Goal: Task Accomplishment & Management: Complete application form

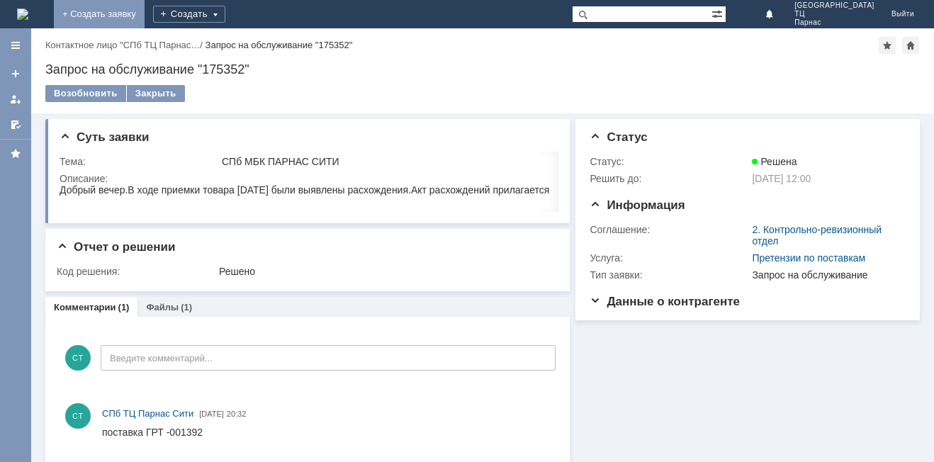
click at [145, 16] on link "+ Создать заявку" at bounding box center [99, 14] width 91 height 28
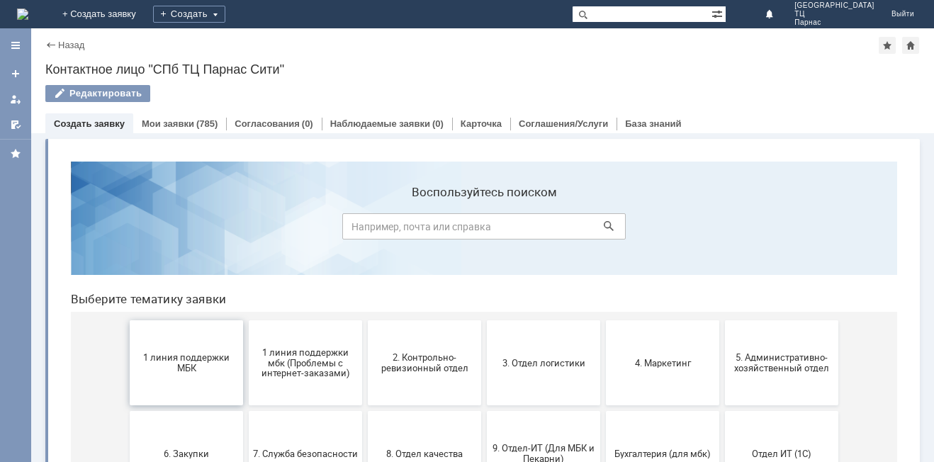
click at [170, 369] on span "1 линия поддержки МБК" at bounding box center [186, 362] width 105 height 21
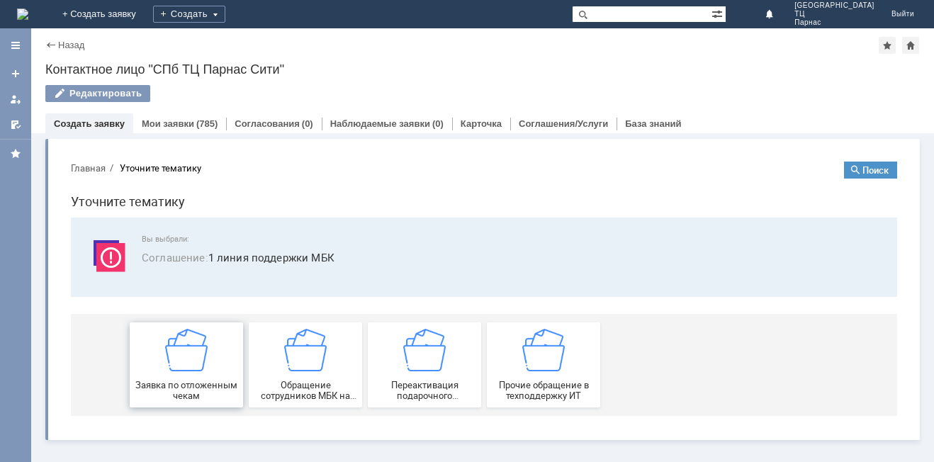
click at [169, 369] on img at bounding box center [186, 350] width 43 height 43
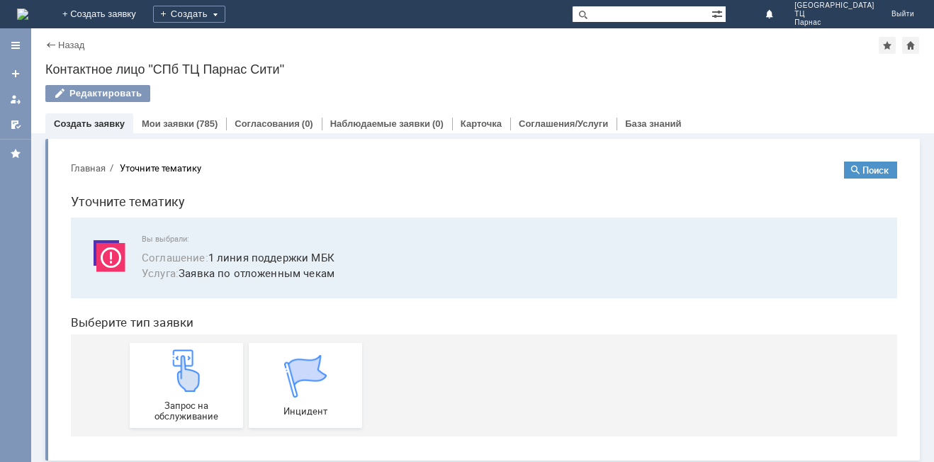
click at [169, 368] on img at bounding box center [186, 370] width 43 height 43
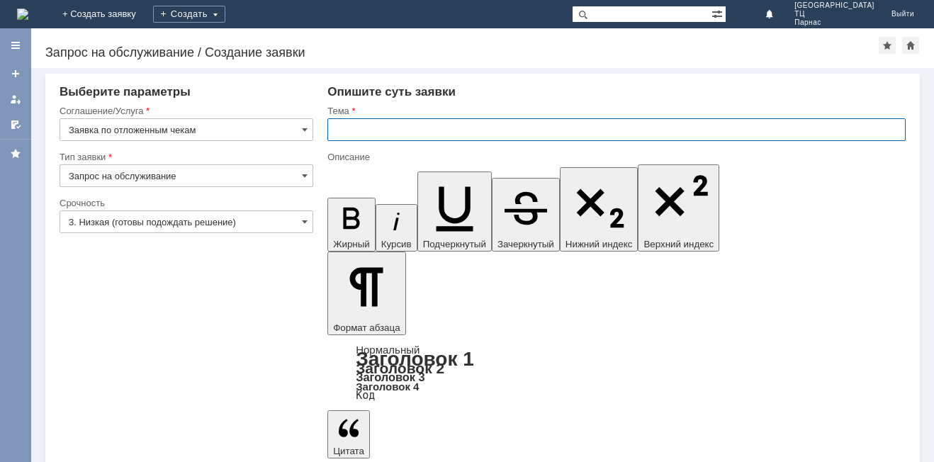
click at [354, 135] on input "text" at bounding box center [616, 129] width 578 height 23
type input "магазин [GEOGRAPHIC_DATA]"
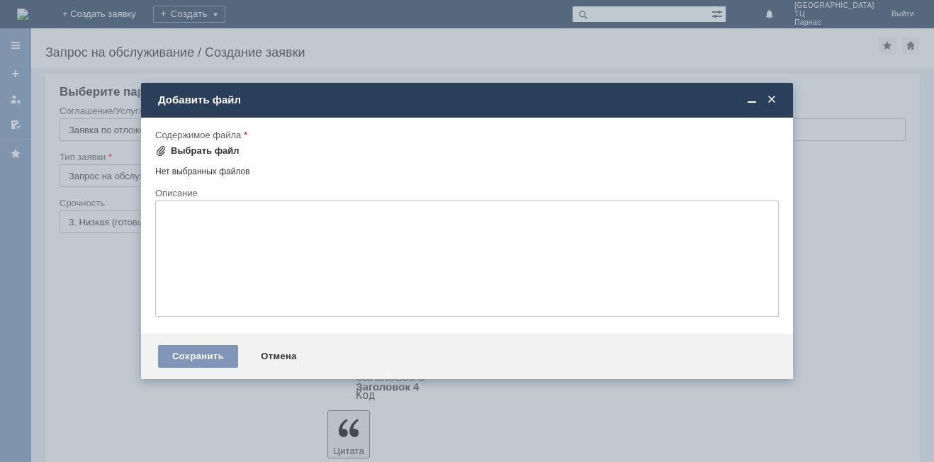
click at [192, 152] on div "Выбрать файл" at bounding box center [205, 150] width 69 height 11
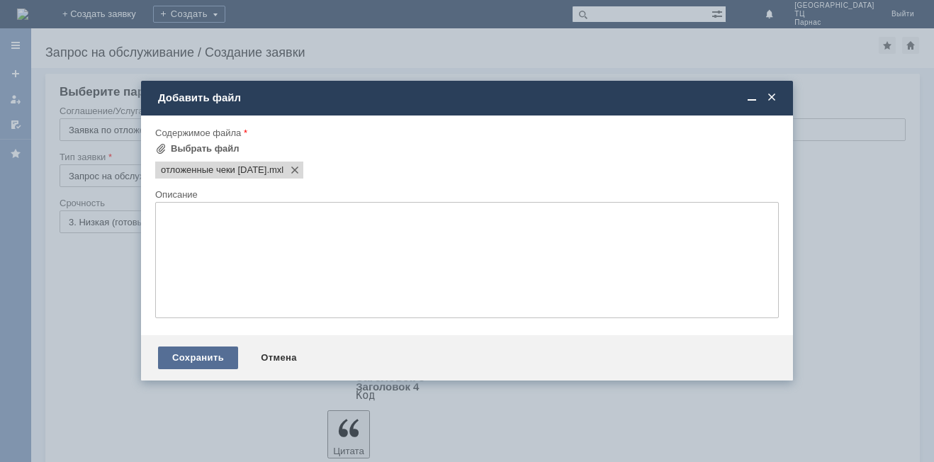
click at [181, 361] on div "Сохранить" at bounding box center [198, 358] width 80 height 23
